Goal: Transaction & Acquisition: Book appointment/travel/reservation

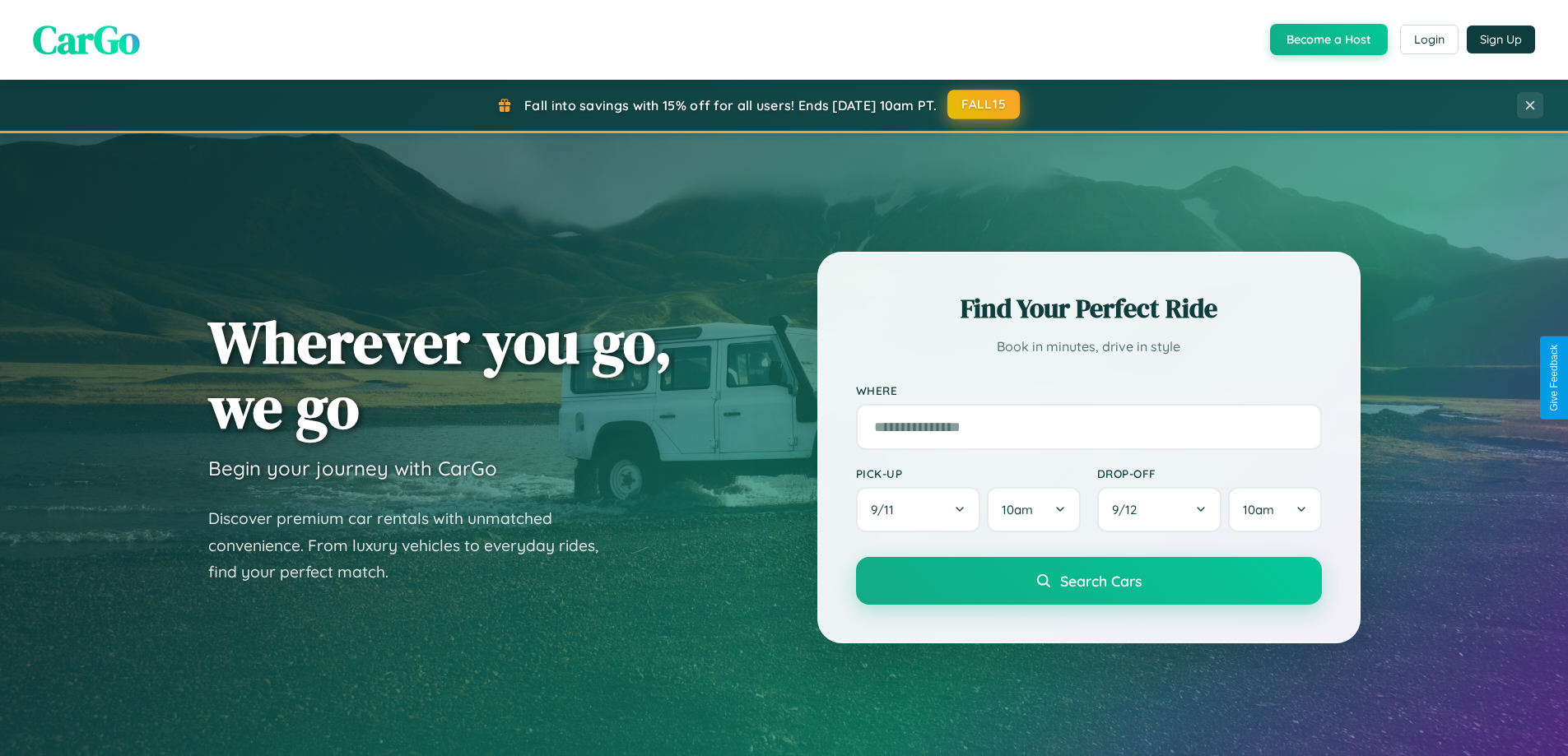
click at [984, 104] on button "FALL15" at bounding box center [983, 104] width 72 height 29
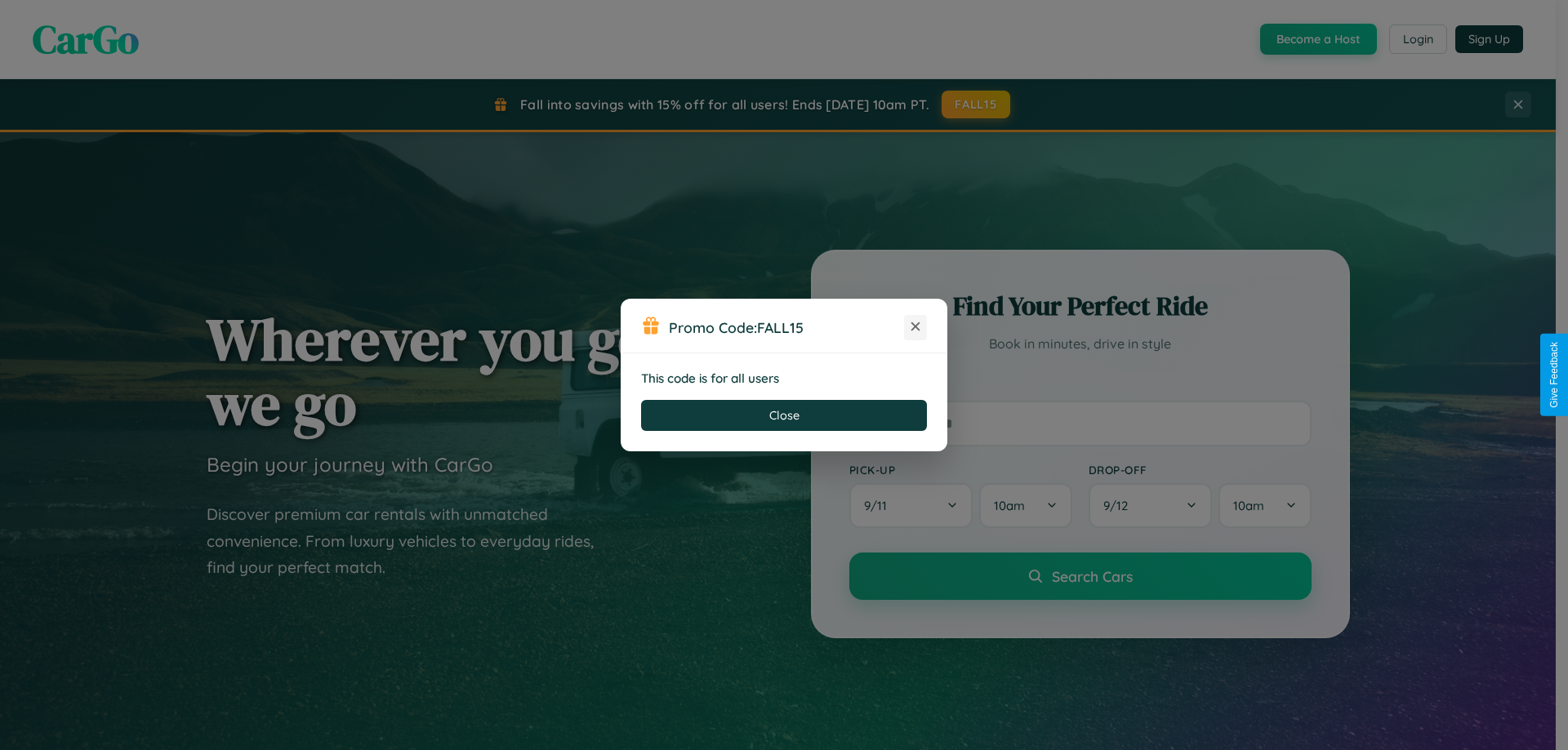
click at [916, 327] on icon at bounding box center [916, 326] width 16 height 16
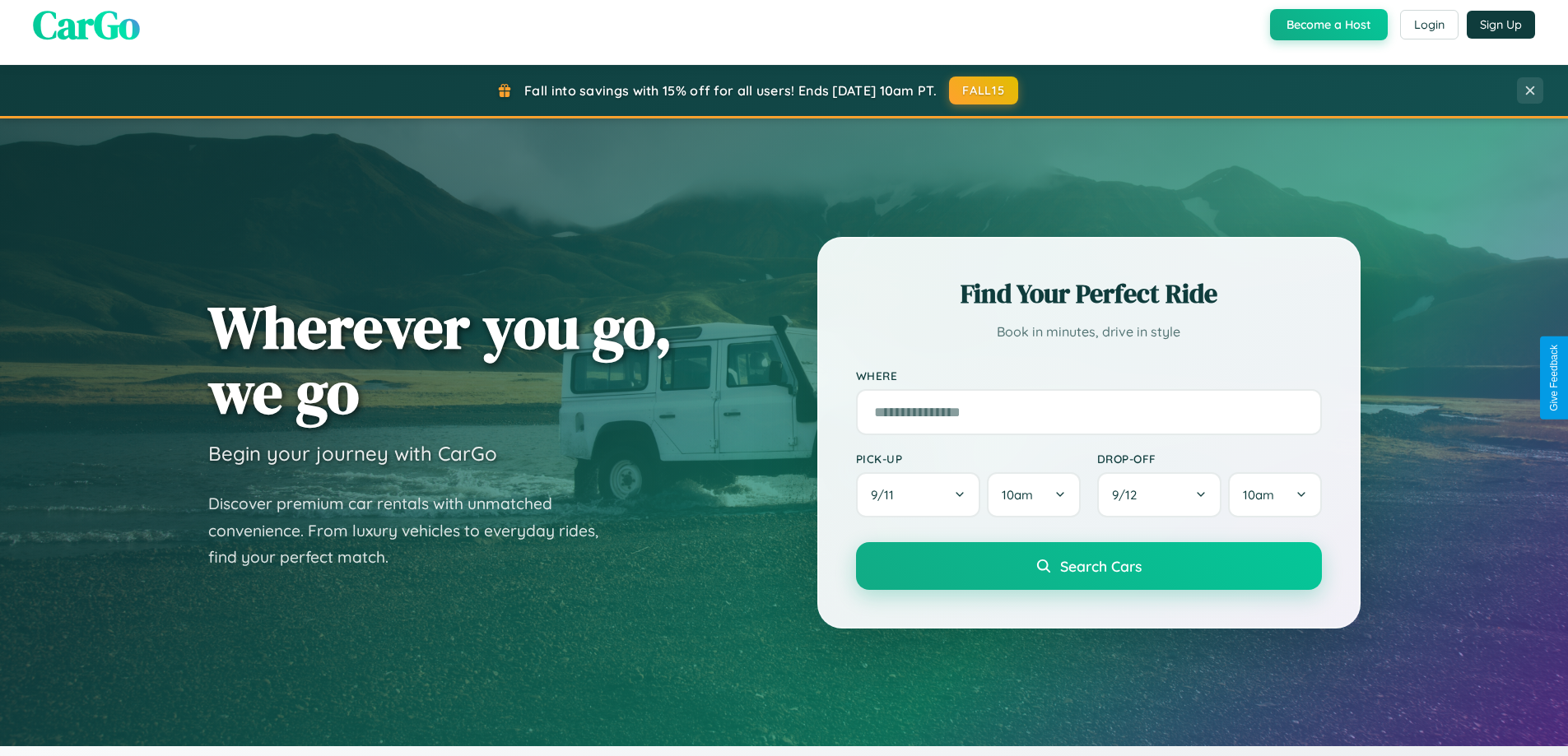
scroll to position [709, 0]
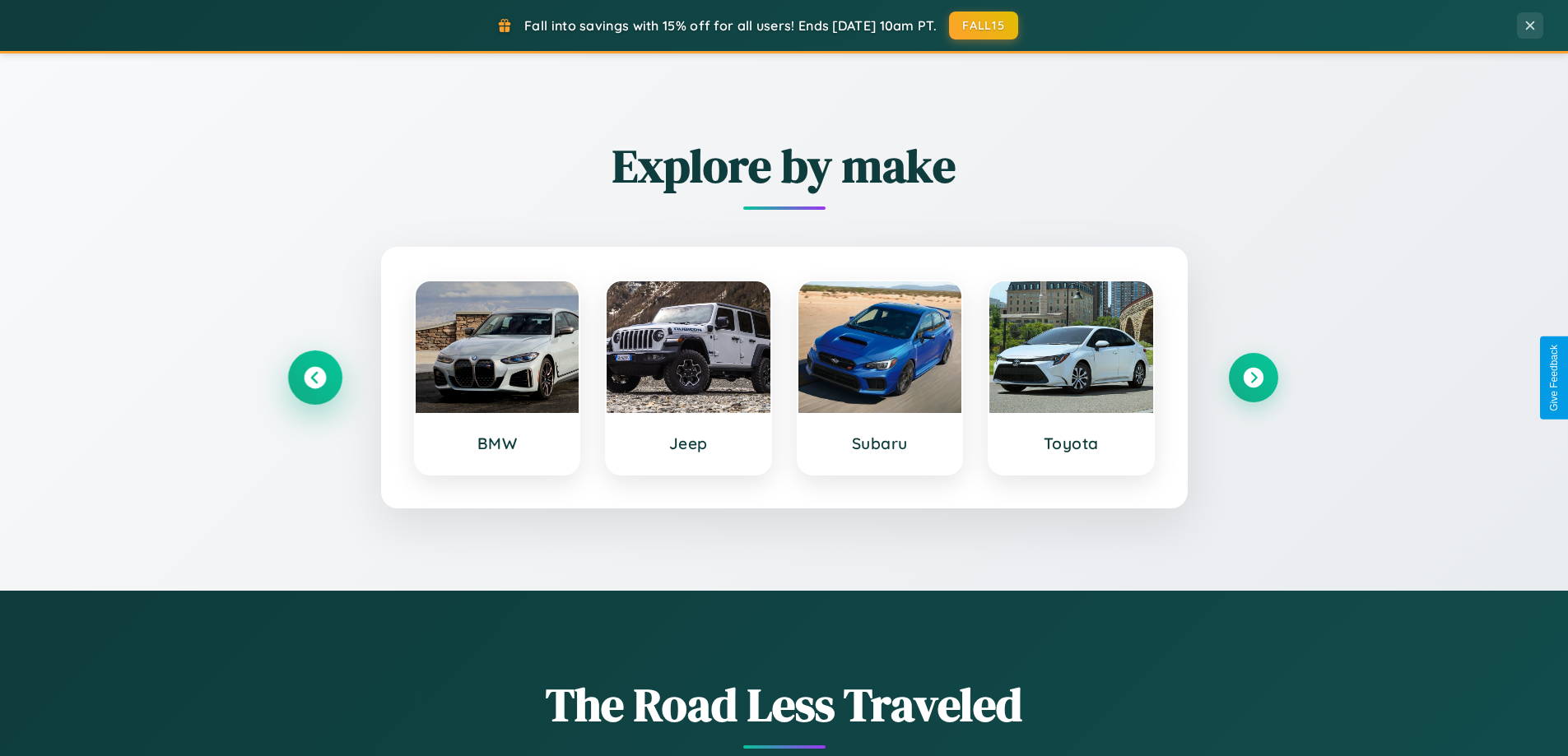
click at [314, 378] on icon at bounding box center [314, 378] width 22 height 22
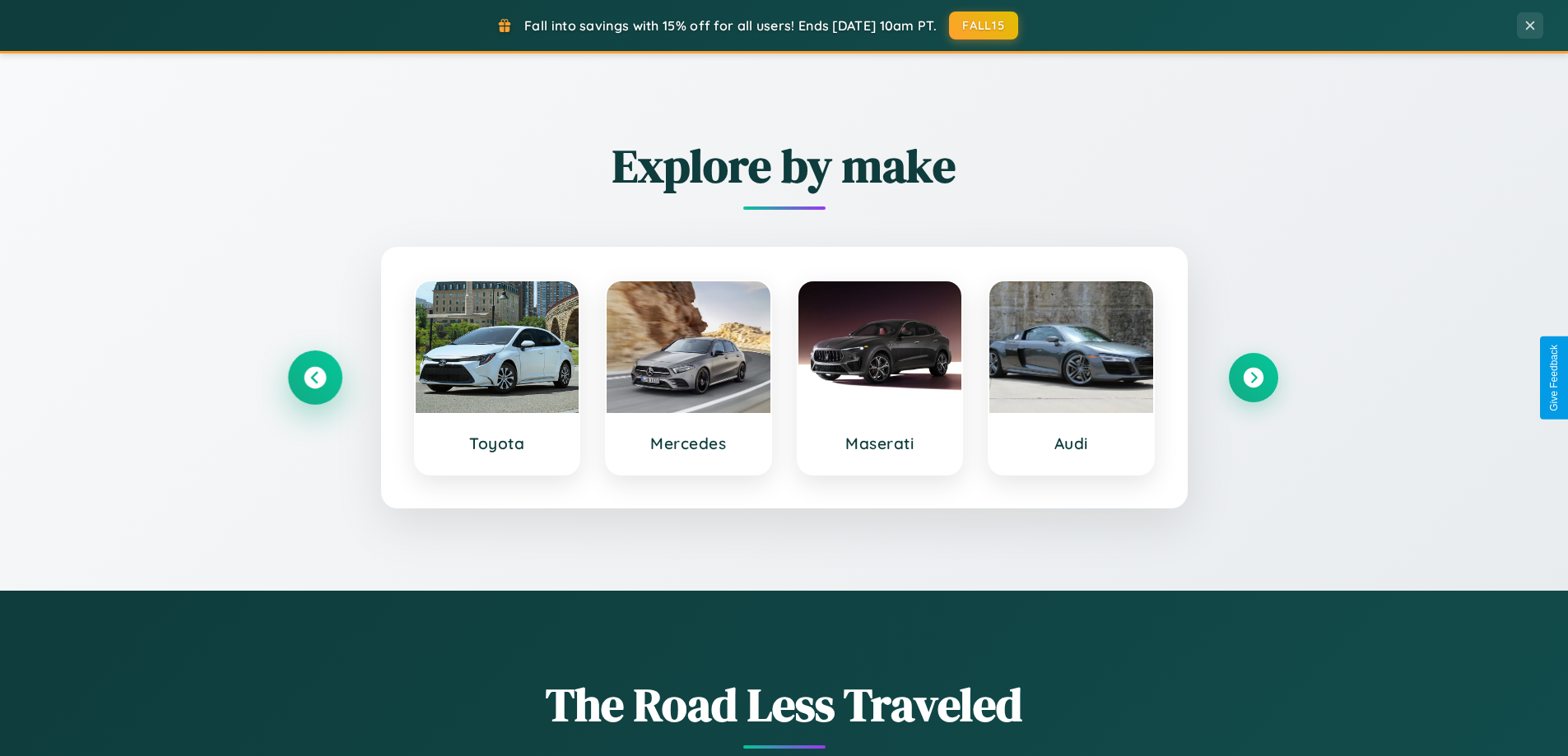
click at [314, 378] on icon at bounding box center [314, 378] width 22 height 22
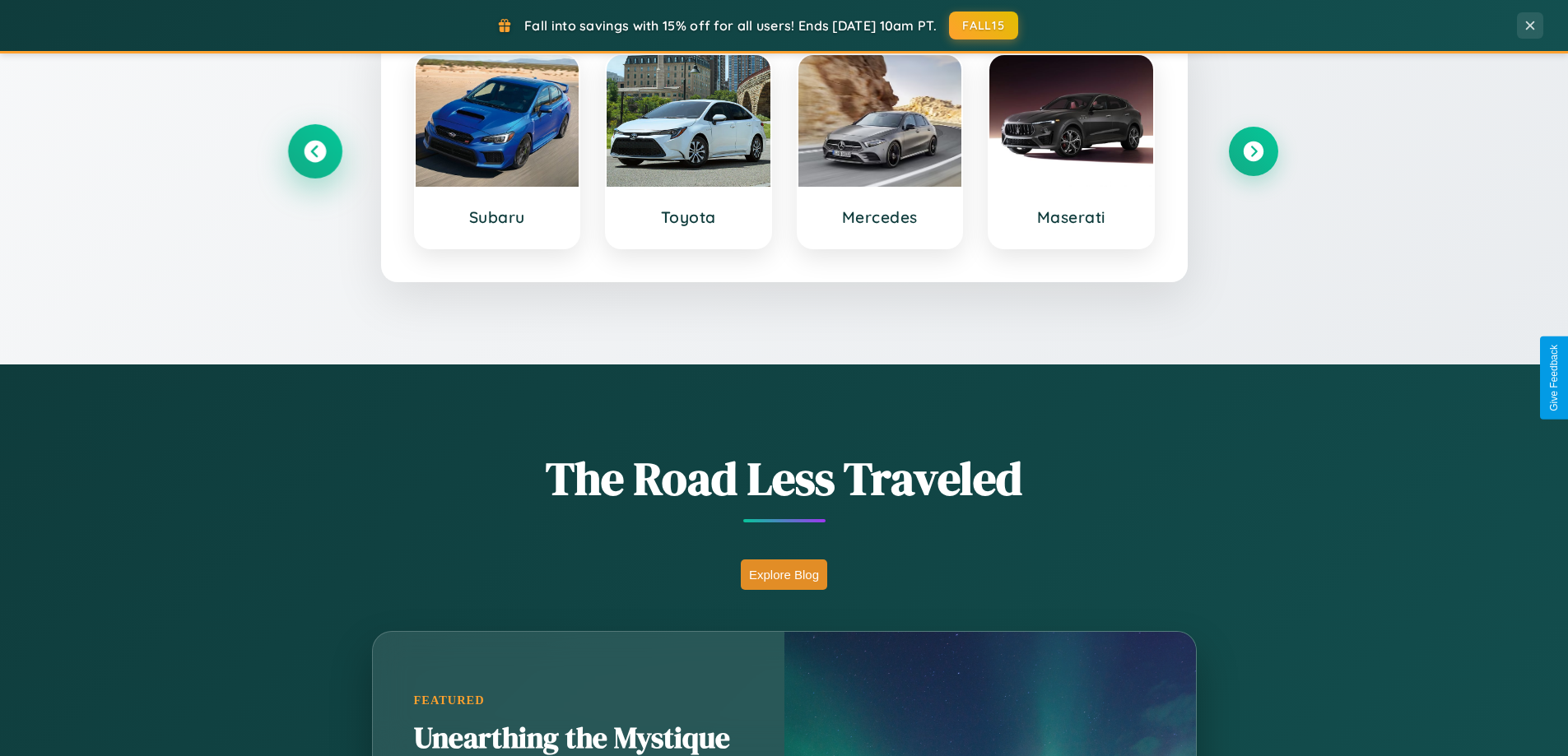
scroll to position [2644, 0]
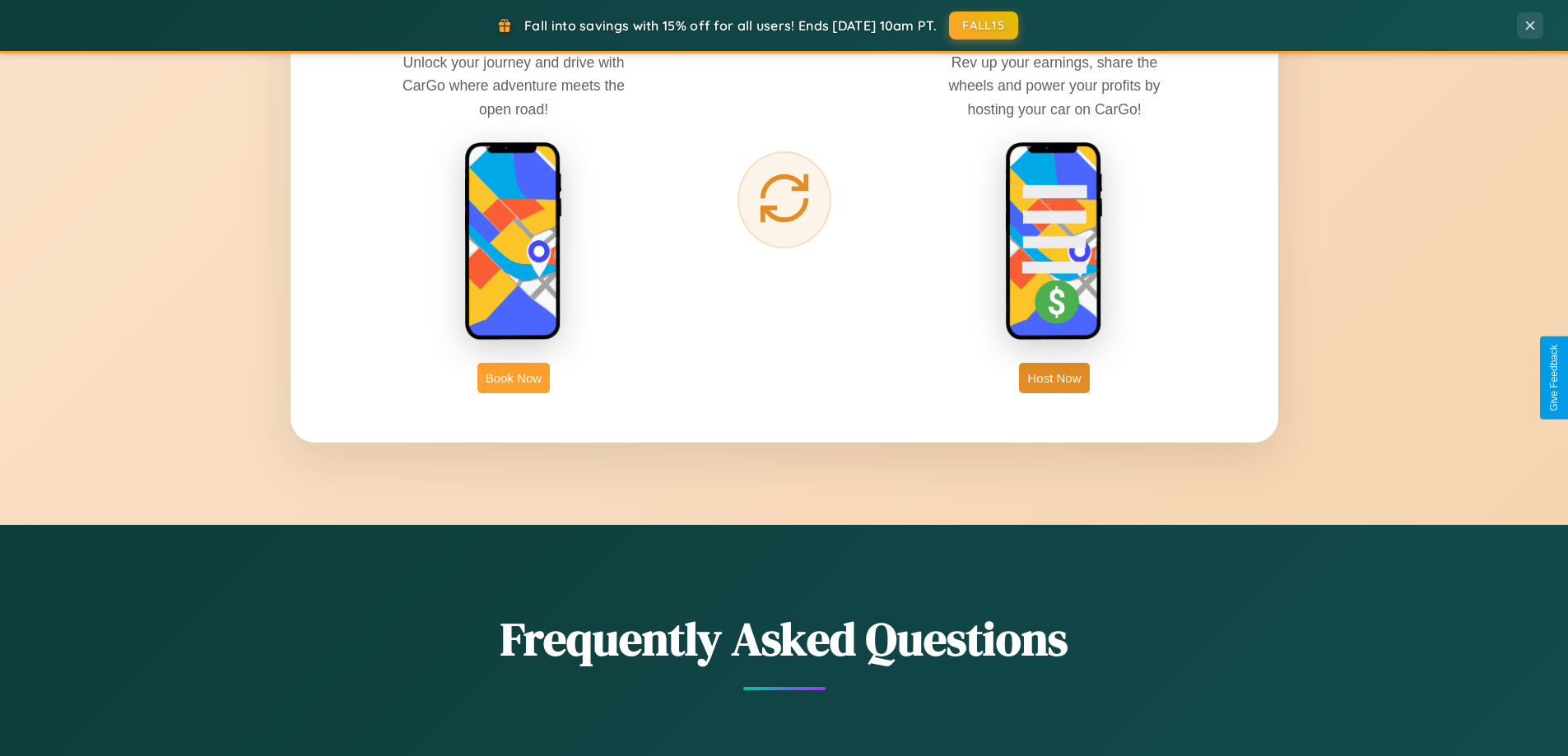
click at [513, 378] on button "Book Now" at bounding box center [513, 378] width 72 height 30
